Goal: Information Seeking & Learning: Learn about a topic

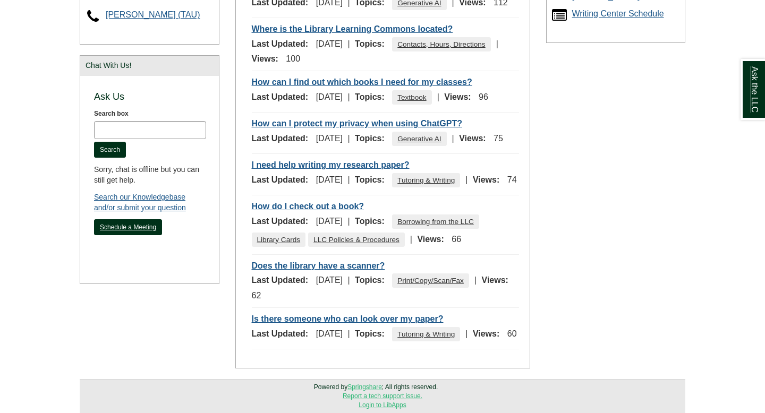
scroll to position [411, 0]
click at [298, 171] on link "I need help writing my research paper?" at bounding box center [331, 165] width 158 height 12
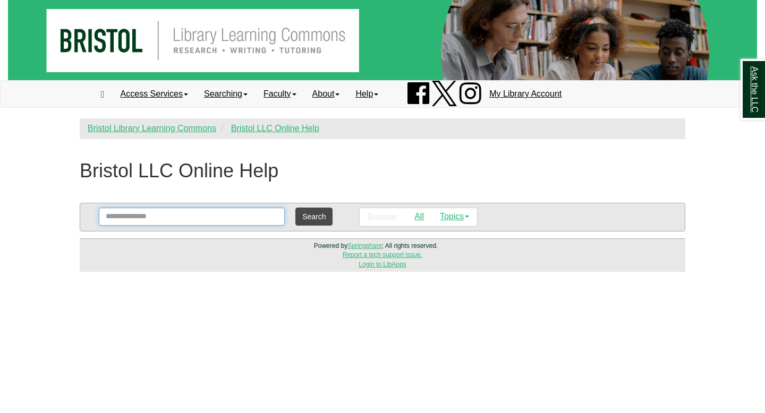
click at [237, 222] on input "Search" at bounding box center [192, 217] width 186 height 18
click at [236, 185] on div "Bristol LLC Online Help" at bounding box center [179, 168] width 199 height 37
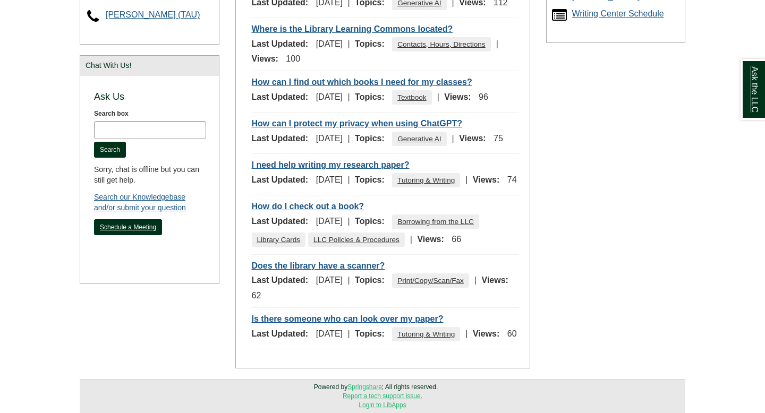
click at [493, 143] on span "75" at bounding box center [498, 138] width 10 height 9
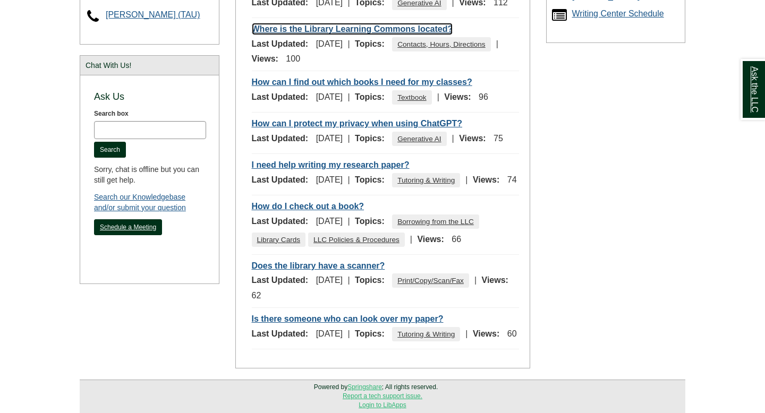
click at [288, 35] on link "Where is the Library Learning Commons located?" at bounding box center [352, 29] width 201 height 12
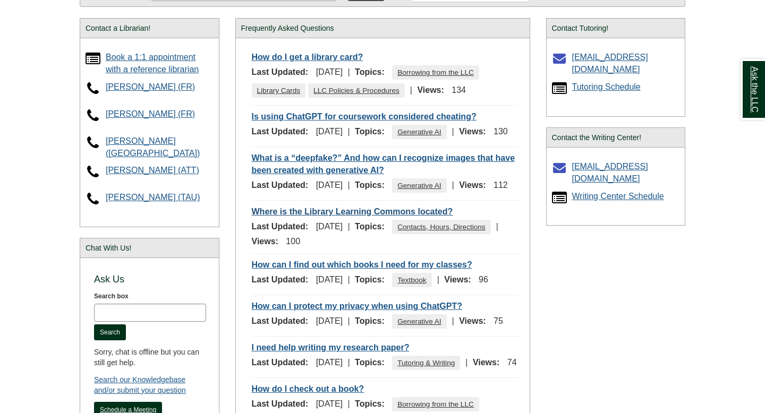
scroll to position [201, 0]
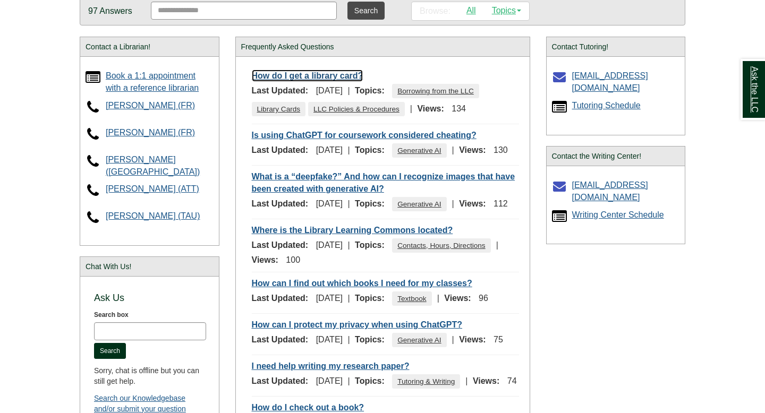
click at [310, 74] on link "How do I get a library card?" at bounding box center [308, 76] width 112 height 12
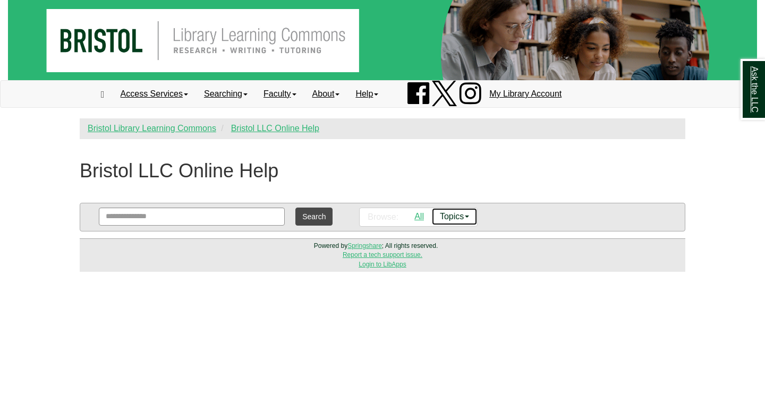
click at [452, 219] on link "Topics" at bounding box center [454, 216] width 45 height 17
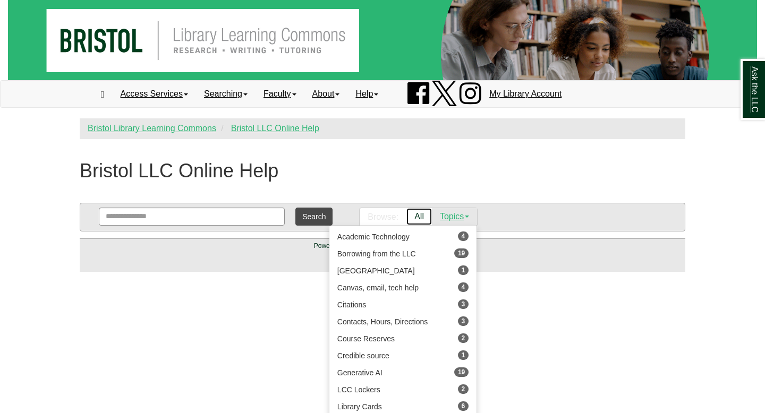
click at [418, 215] on link "All" at bounding box center [418, 216] width 25 height 17
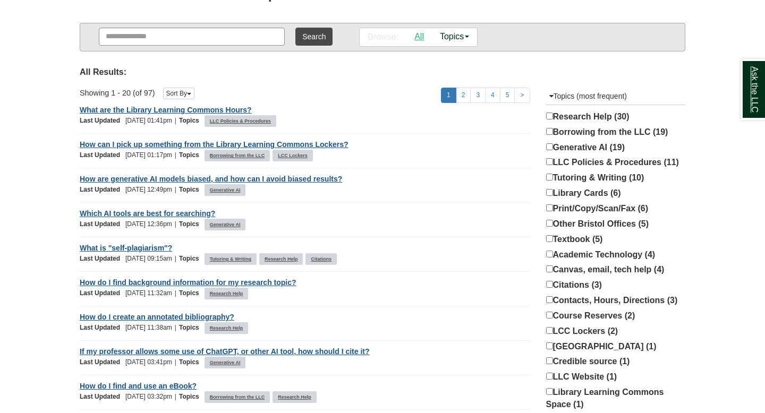
scroll to position [182, 0]
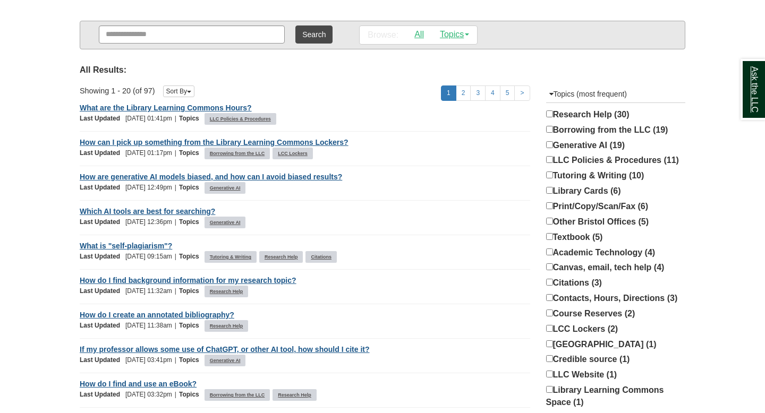
click at [589, 114] on label "Research Help (30)" at bounding box center [587, 114] width 83 height 13
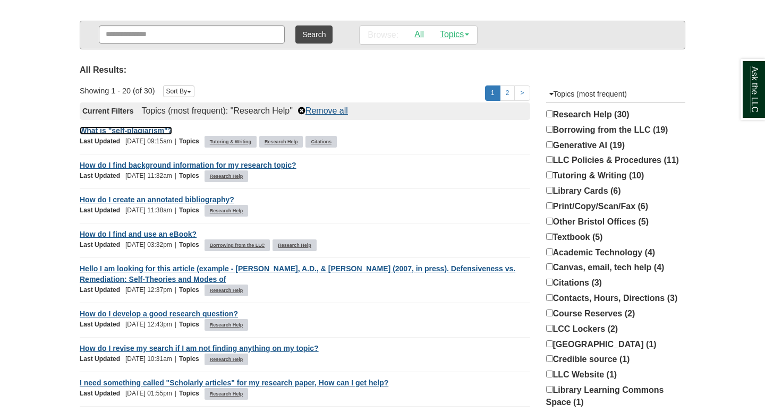
click at [147, 129] on link "What is "self-plagiarism"?" at bounding box center [126, 130] width 92 height 8
